Goal: Find specific page/section: Find specific page/section

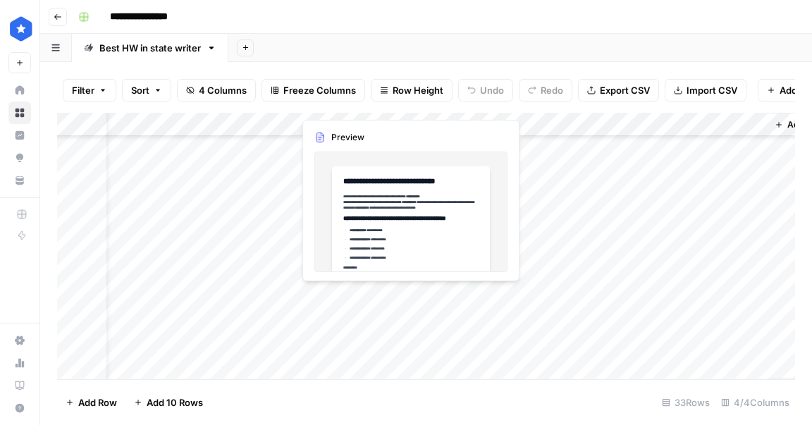
scroll to position [570, 54]
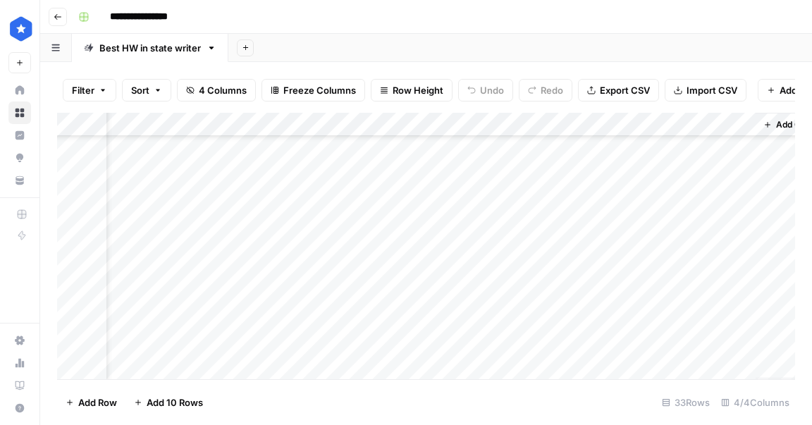
click at [737, 316] on div "Add Column" at bounding box center [426, 246] width 738 height 266
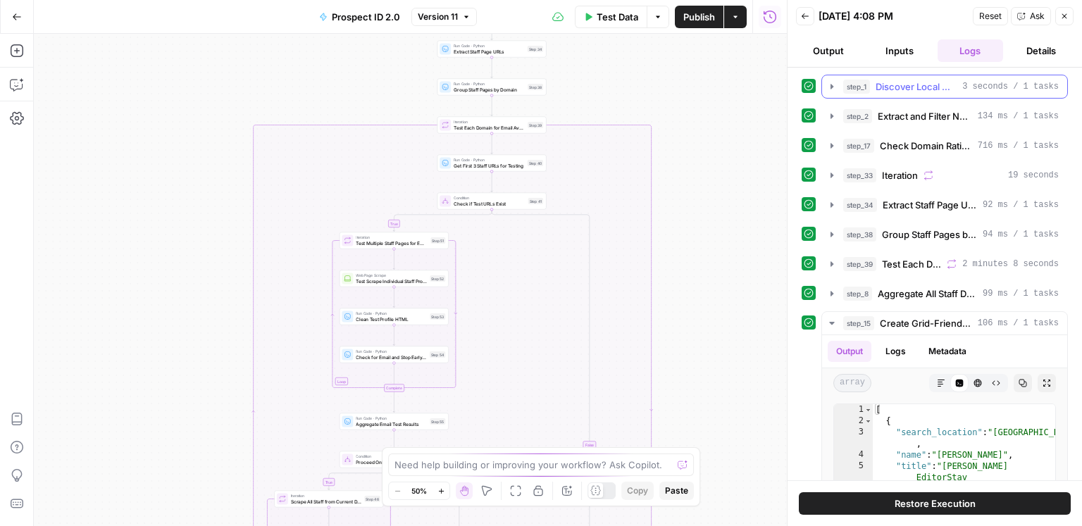
click at [910, 89] on span "Discover Local News Domains" at bounding box center [916, 87] width 81 height 14
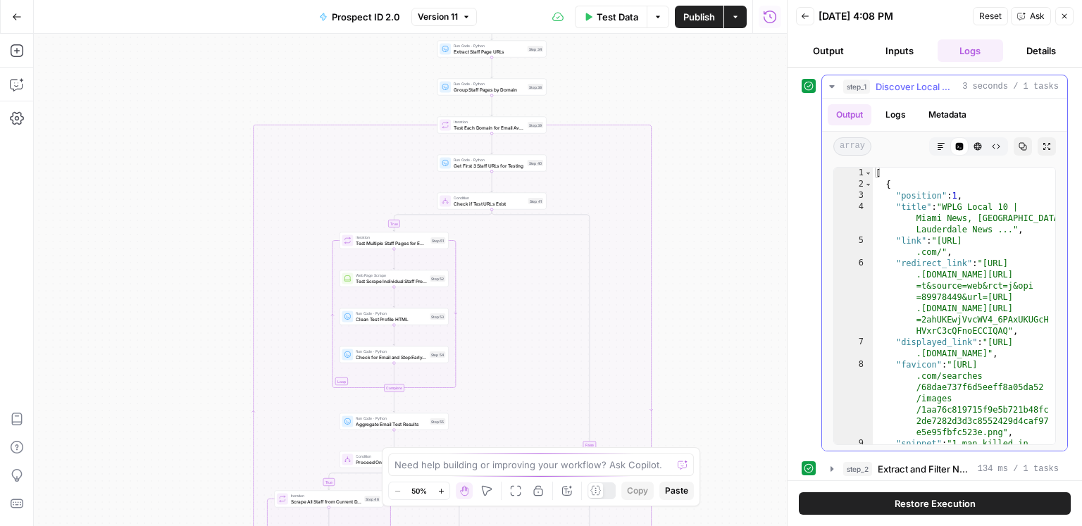
click at [903, 87] on span "Discover Local News Domains" at bounding box center [916, 87] width 81 height 14
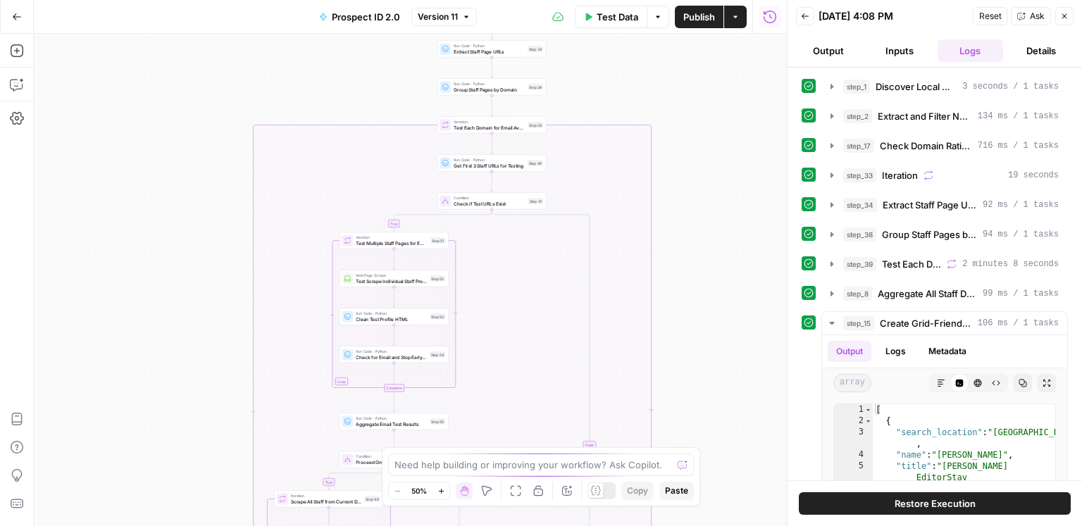
click at [890, 61] on button "Inputs" at bounding box center [900, 50] width 66 height 23
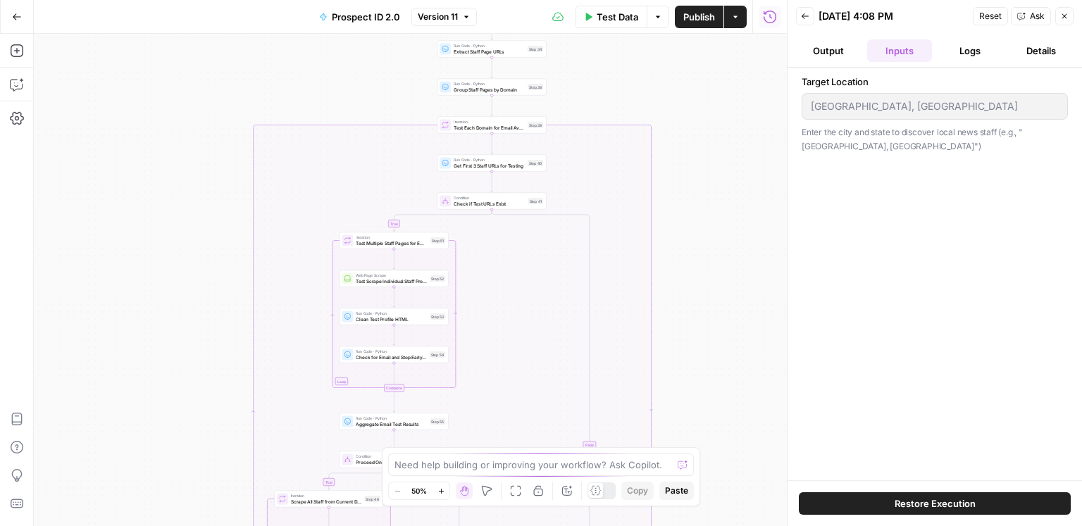
click at [890, 61] on button "Inputs" at bounding box center [900, 50] width 66 height 23
click at [975, 59] on button "Logs" at bounding box center [971, 50] width 66 height 23
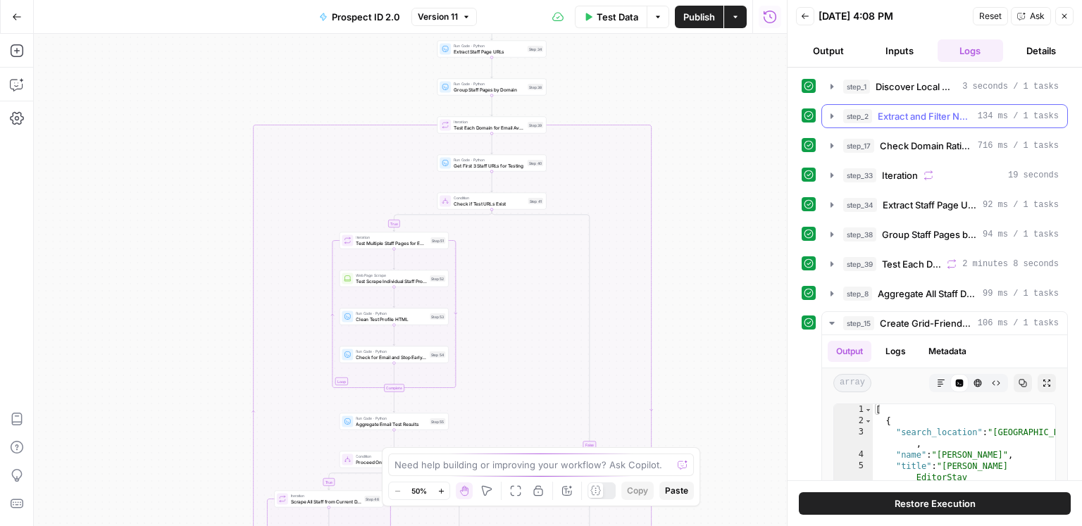
click at [905, 116] on span "Extract and Filter News Domains" at bounding box center [925, 116] width 94 height 14
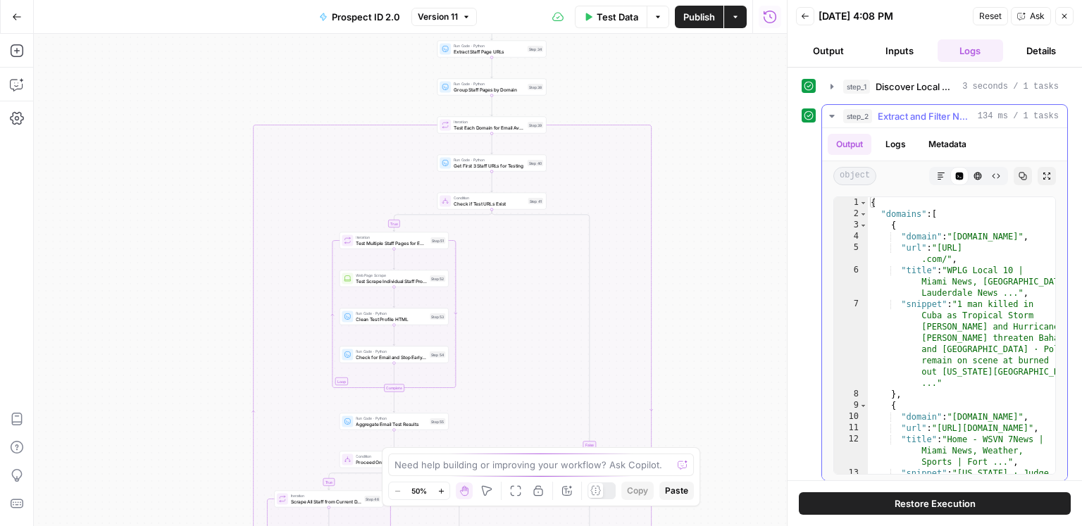
click at [905, 116] on span "Extract and Filter News Domains" at bounding box center [925, 116] width 94 height 14
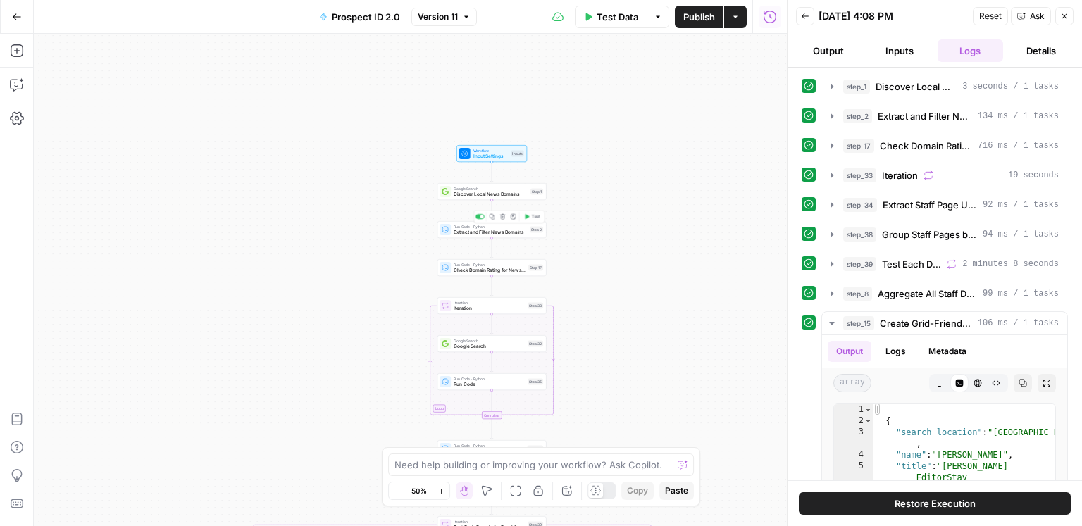
click at [521, 234] on span "Extract and Filter News Domains" at bounding box center [490, 232] width 73 height 7
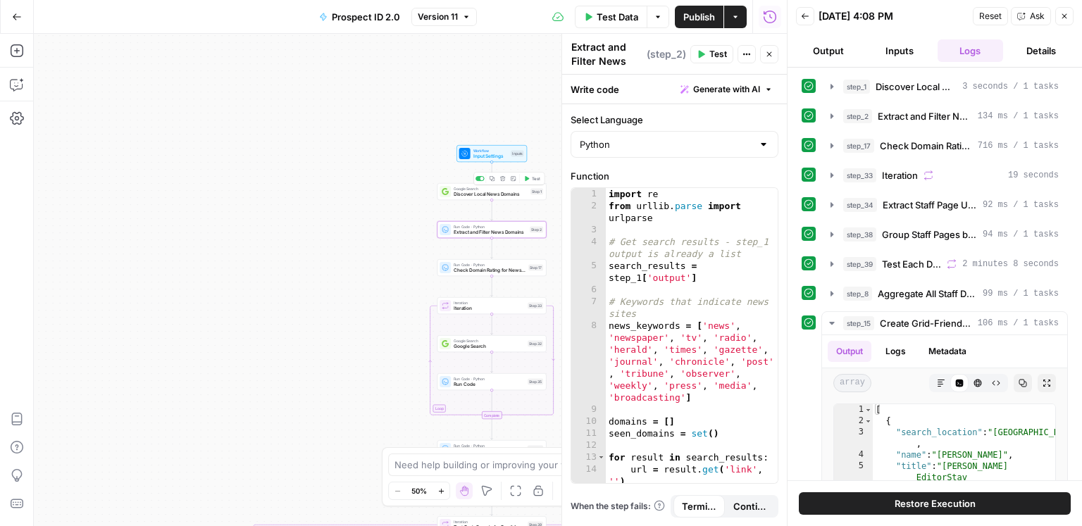
click at [494, 192] on span "Discover Local News Domains" at bounding box center [491, 194] width 74 height 7
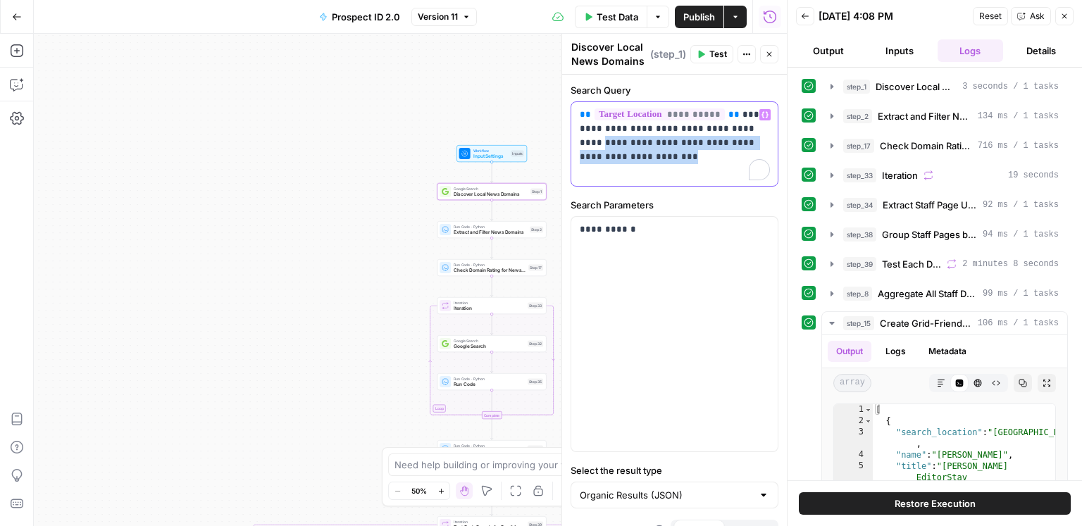
drag, startPoint x: 683, startPoint y: 154, endPoint x: 552, endPoint y: 99, distance: 142.7
click at [552, 99] on body "ConsumerAffairs New Home Browse Insights Opportunities Your Data Recent Grids S…" at bounding box center [541, 263] width 1082 height 526
click at [650, 142] on p "**********" at bounding box center [675, 136] width 190 height 56
click at [652, 159] on p "**********" at bounding box center [675, 136] width 190 height 56
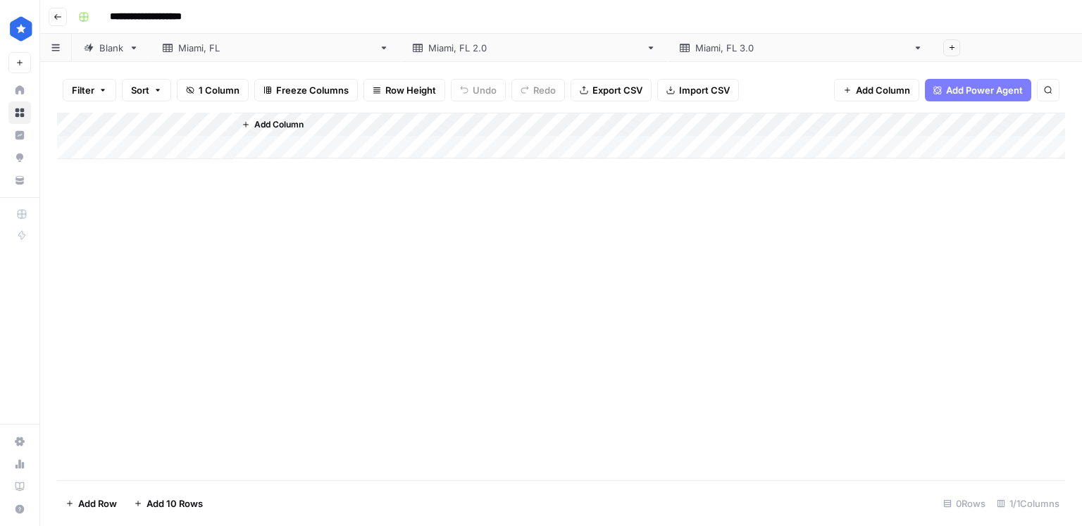
click at [428, 48] on div "Miami, FL 2.0" at bounding box center [534, 48] width 212 height 14
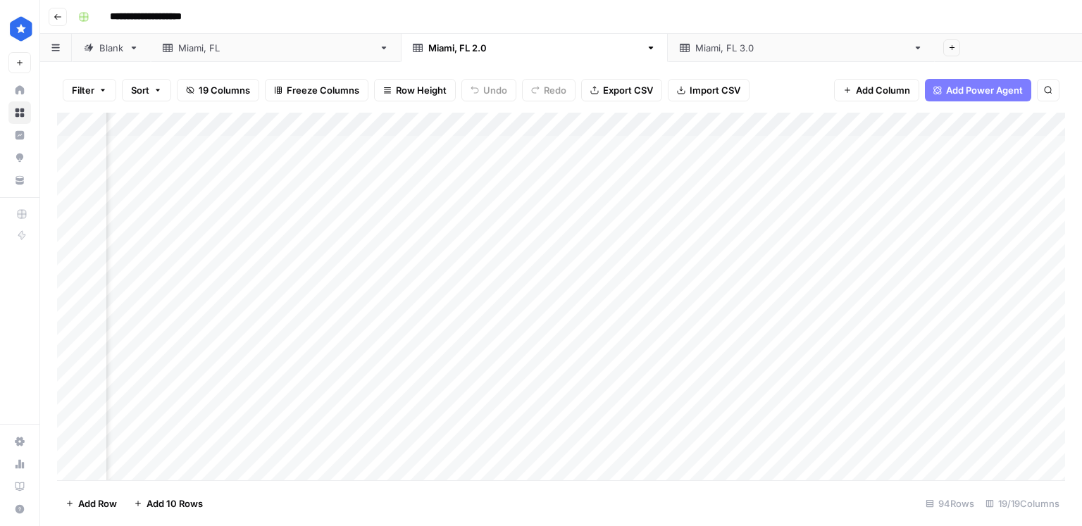
scroll to position [0, 1634]
